Goal: Task Accomplishment & Management: Manage account settings

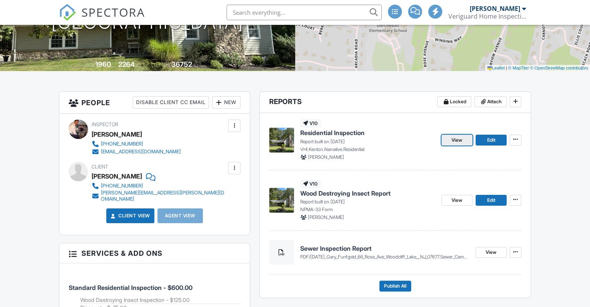
click at [457, 138] on span "View" at bounding box center [456, 140] width 11 height 8
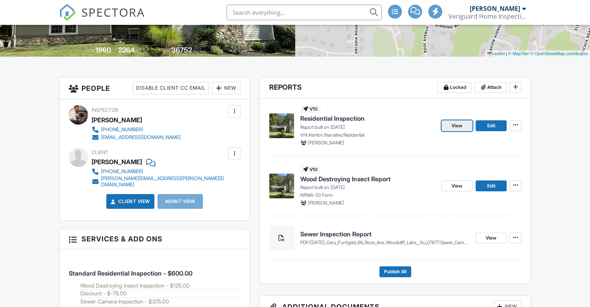
click at [454, 122] on span "View" at bounding box center [456, 126] width 11 height 8
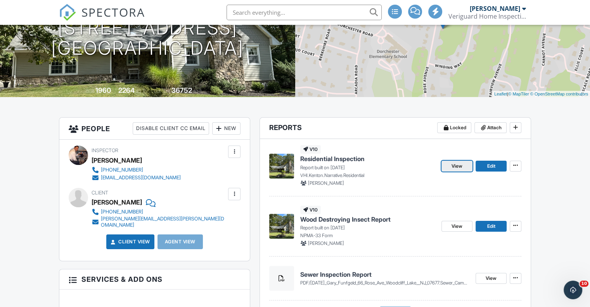
click at [451, 163] on span "View" at bounding box center [456, 166] width 11 height 8
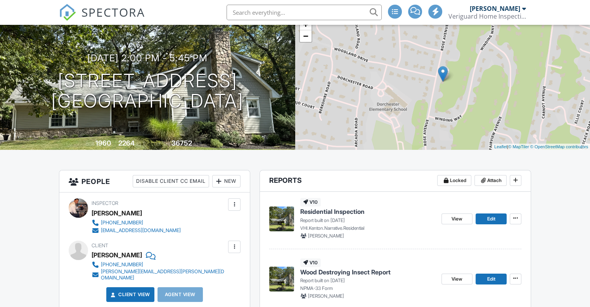
scroll to position [57, 0]
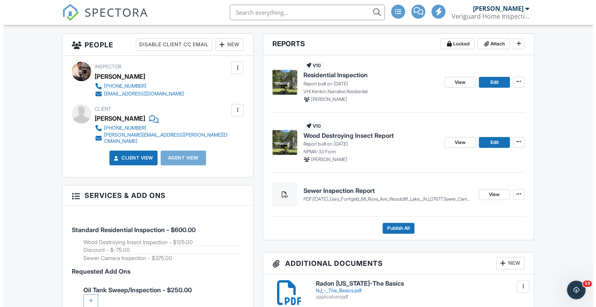
scroll to position [0, 0]
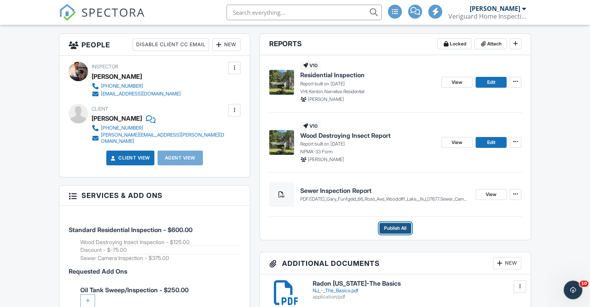
click at [399, 228] on span "Publish All" at bounding box center [395, 228] width 22 height 8
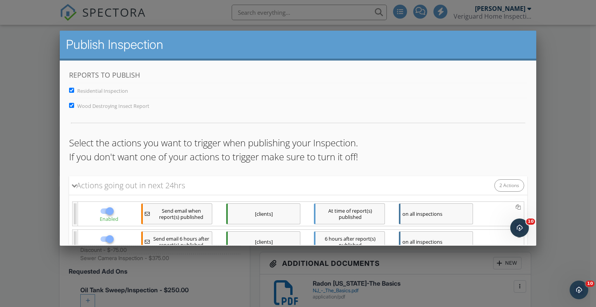
scroll to position [66, 0]
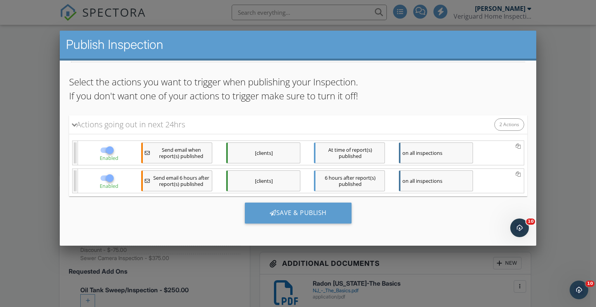
click at [279, 147] on div "[clients]" at bounding box center [263, 152] width 74 height 21
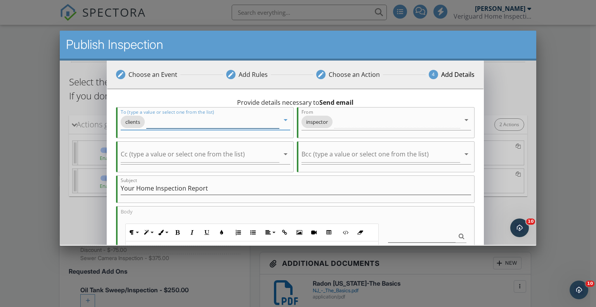
click at [176, 124] on input "To (type a value or select one from the list)" at bounding box center [212, 122] width 133 height 13
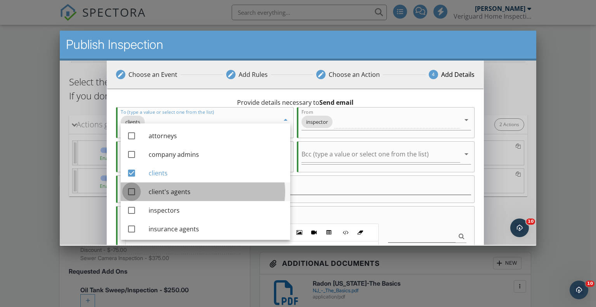
click at [132, 192] on div at bounding box center [130, 191] width 13 height 13
checkbox input "true"
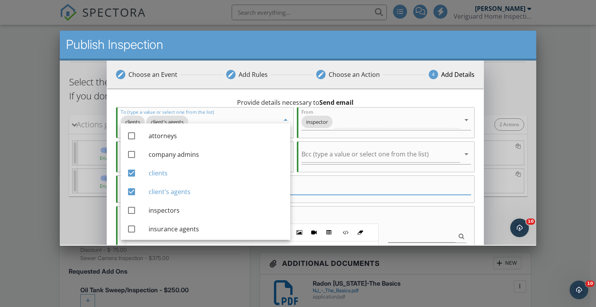
click at [304, 186] on input "Your Home Inspection Report" at bounding box center [295, 188] width 350 height 13
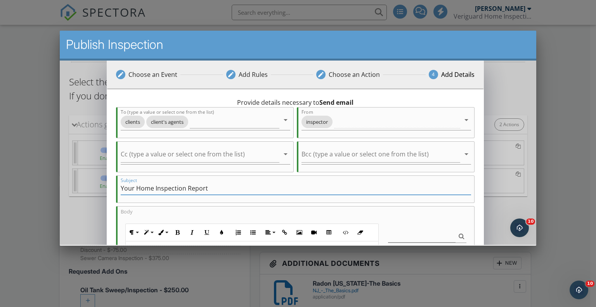
scroll to position [223, 0]
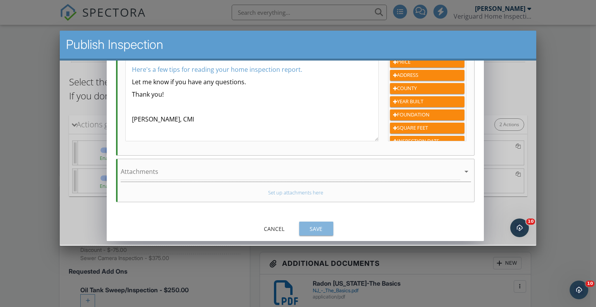
click at [317, 225] on div "Save" at bounding box center [316, 229] width 22 height 8
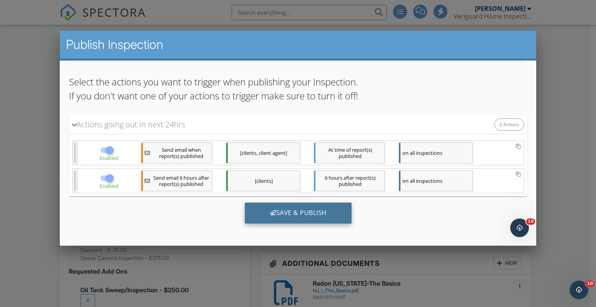
click at [306, 212] on div "Save & Publish" at bounding box center [297, 212] width 107 height 21
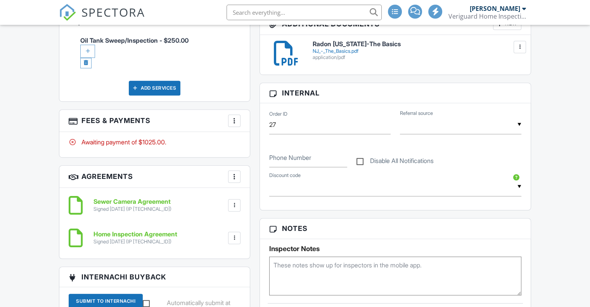
click at [233, 117] on div at bounding box center [234, 121] width 8 height 8
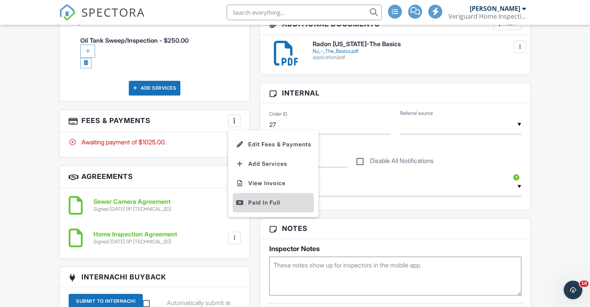
click at [267, 198] on div "Paid In Full" at bounding box center [273, 202] width 75 height 9
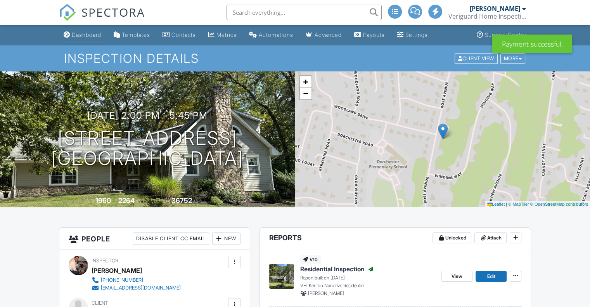
click at [82, 34] on div "Dashboard" at bounding box center [86, 34] width 29 height 7
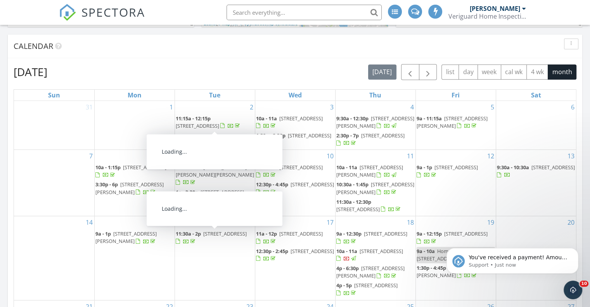
scroll to position [516, 0]
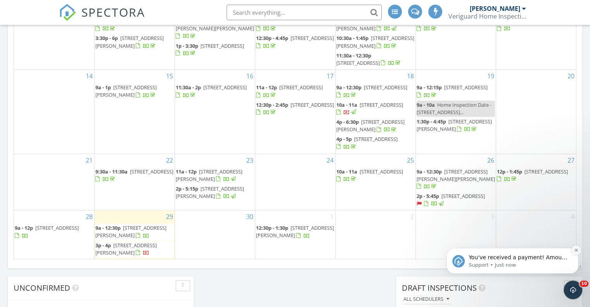
click at [576, 248] on icon "Dismiss notification" at bounding box center [576, 250] width 4 height 4
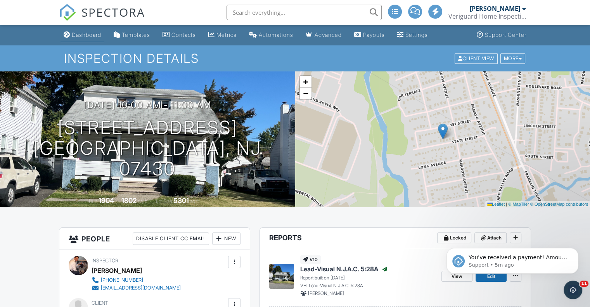
click at [82, 36] on div "Dashboard" at bounding box center [86, 34] width 29 height 7
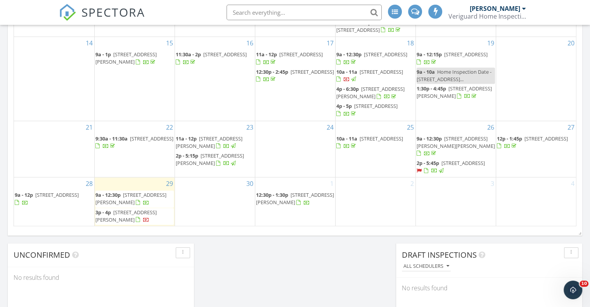
scroll to position [549, 0]
click at [382, 71] on span "[STREET_ADDRESS]" at bounding box center [381, 71] width 43 height 7
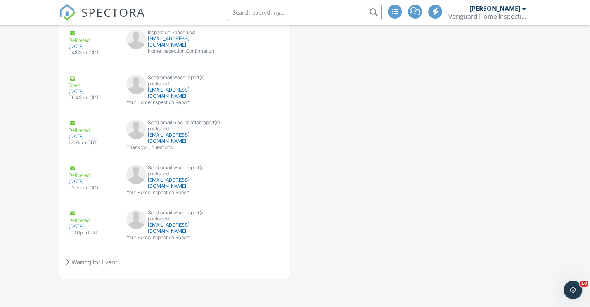
scroll to position [1047, 0]
click at [261, 235] on button "Resend" at bounding box center [257, 234] width 35 height 15
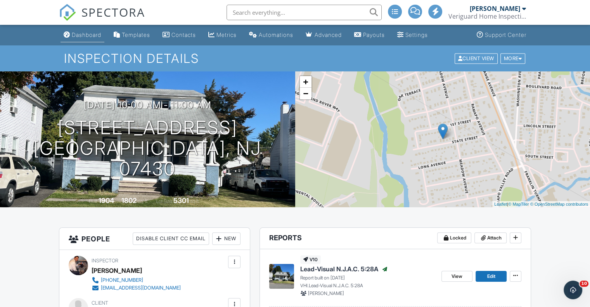
click at [94, 33] on div "Dashboard" at bounding box center [86, 34] width 29 height 7
